Goal: Find specific page/section: Find specific page/section

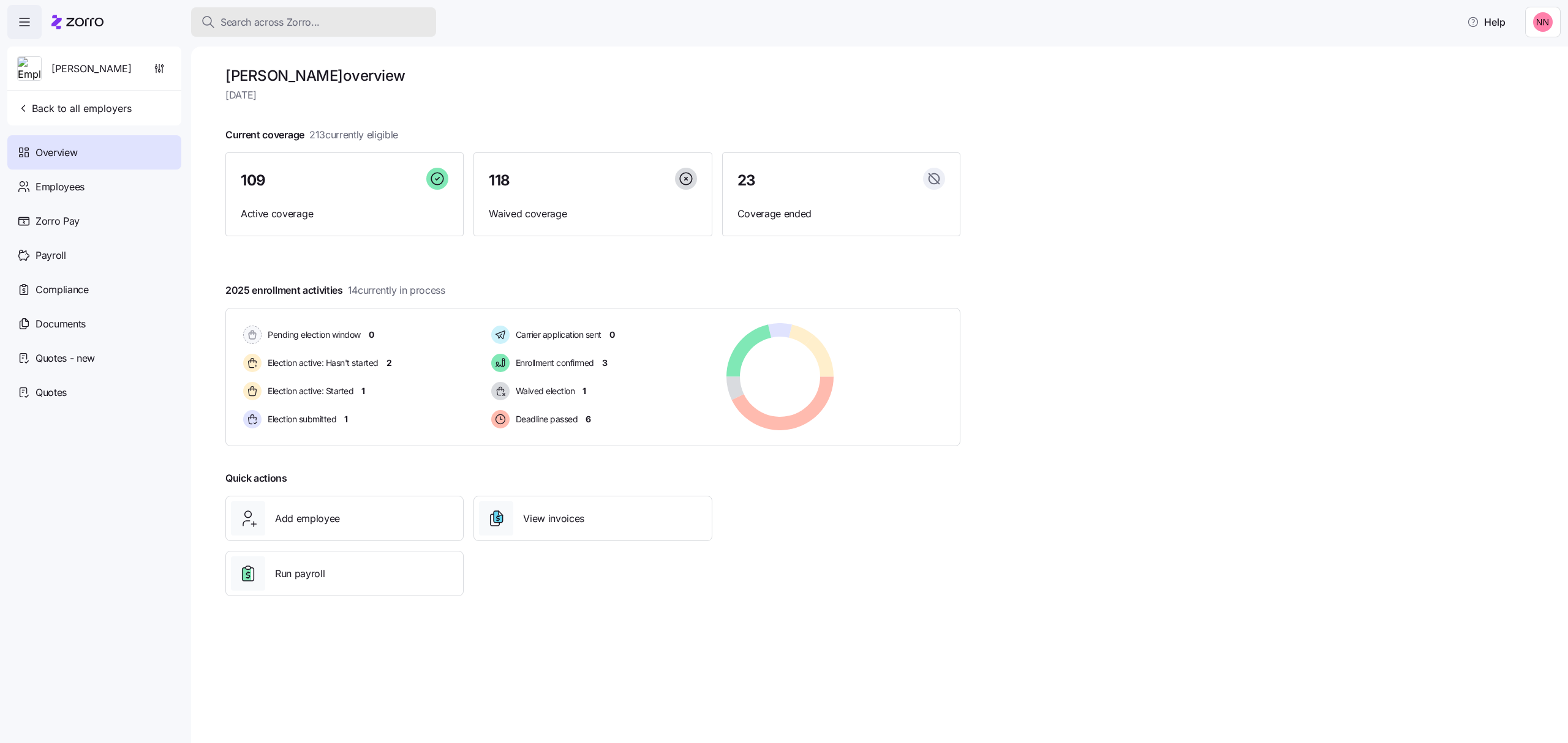
click at [241, 18] on span "Search across Zorro..." at bounding box center [270, 22] width 99 height 16
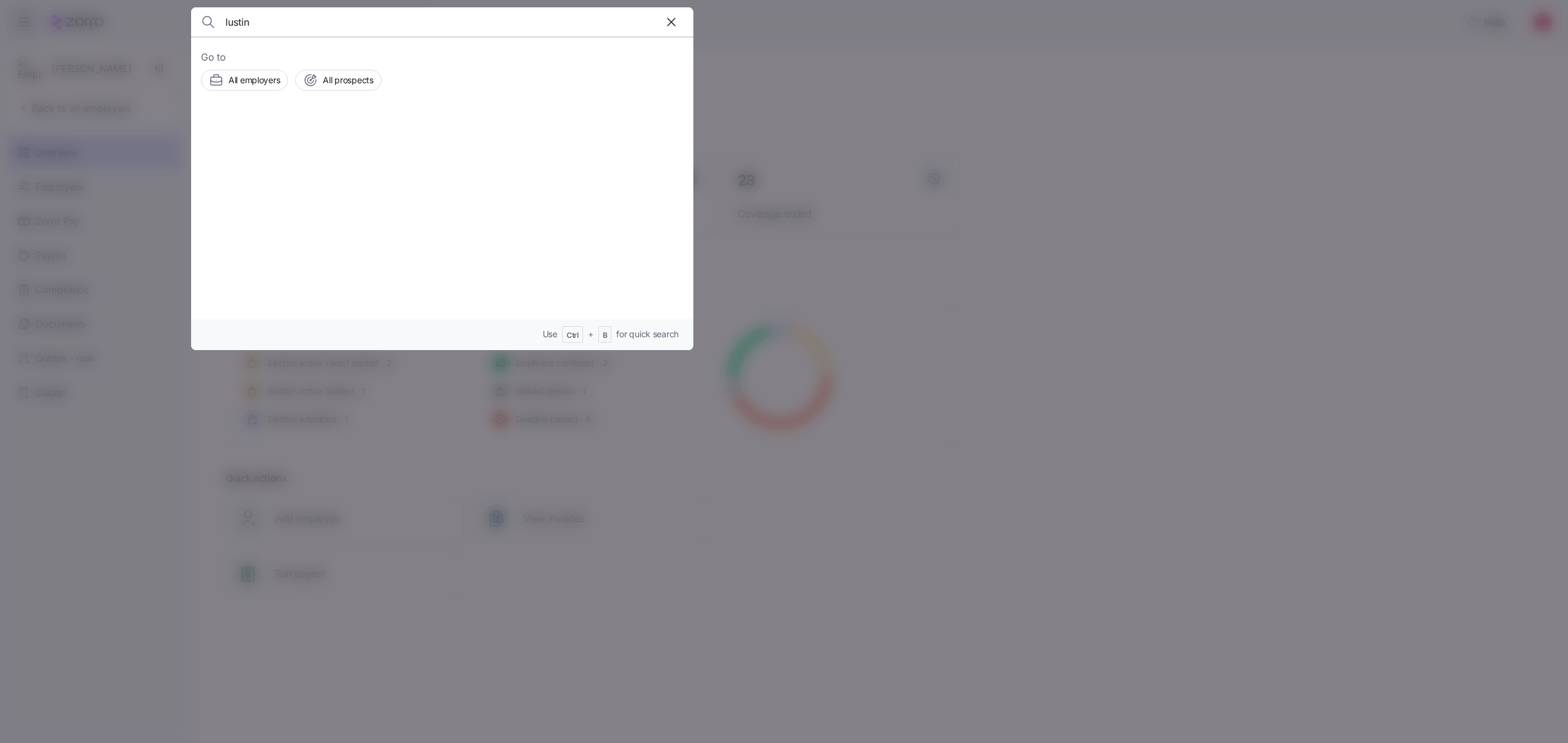
type input "lustin"
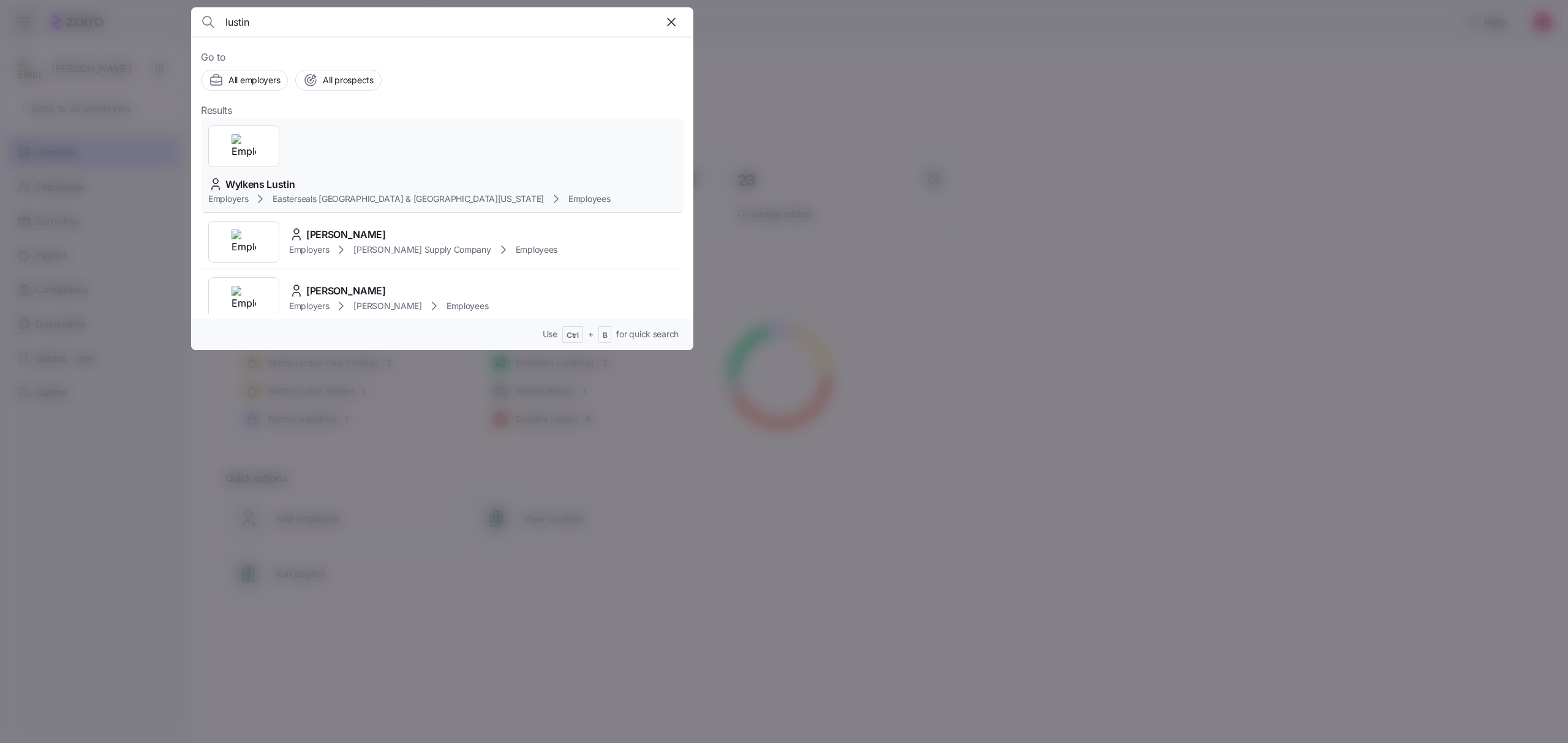
drag, startPoint x: 325, startPoint y: 138, endPoint x: 351, endPoint y: 120, distance: 31.6
click at [295, 177] on span "Wylkens Lustin" at bounding box center [260, 184] width 70 height 16
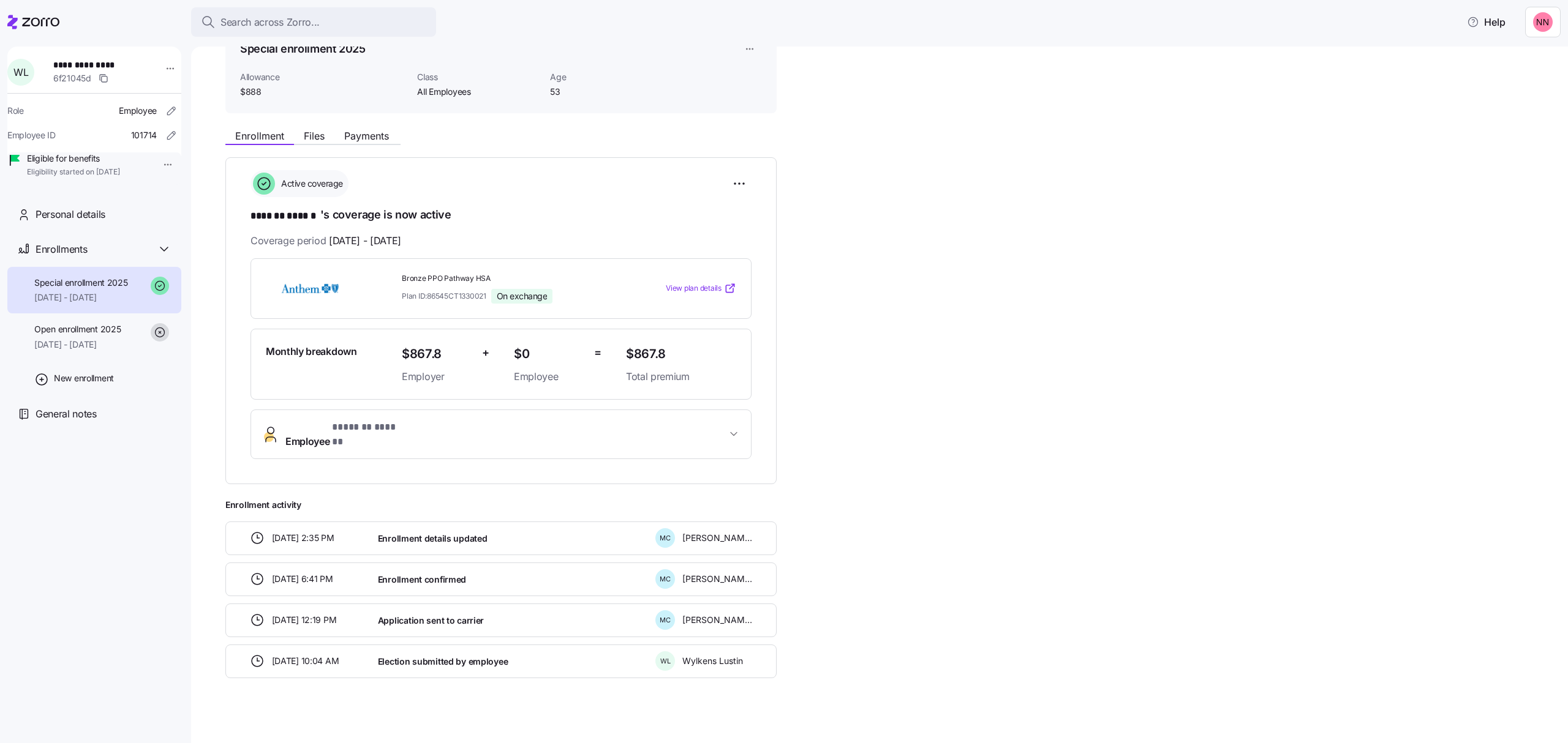
scroll to position [69, 0]
